Goal: Task Accomplishment & Management: Manage account settings

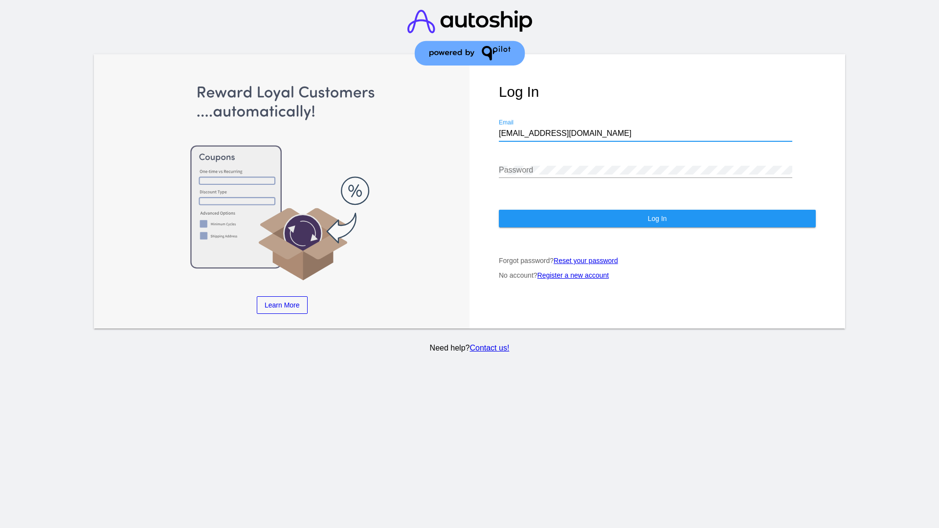
type input "[EMAIL_ADDRESS][DOMAIN_NAME]"
click at [657, 219] on span "Log In" at bounding box center [656, 219] width 19 height 8
